Goal: Task Accomplishment & Management: Use online tool/utility

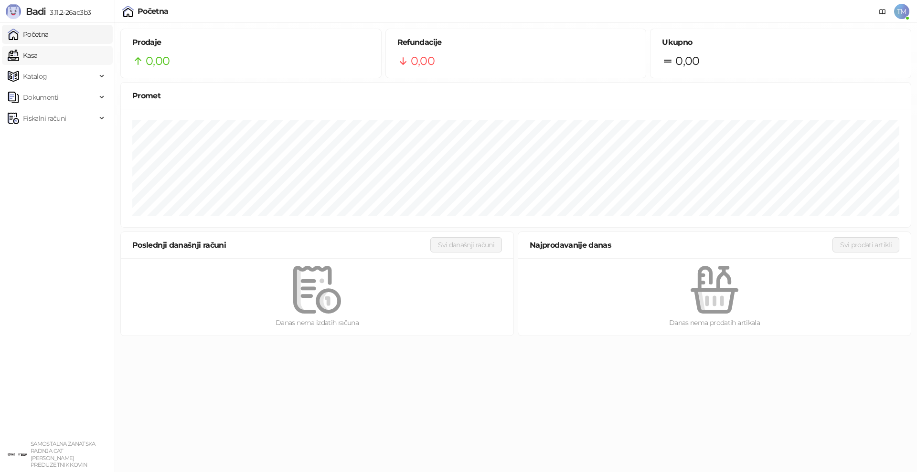
click at [29, 56] on link "Kasa" at bounding box center [23, 55] width 30 height 19
